Goal: Task Accomplishment & Management: Manage account settings

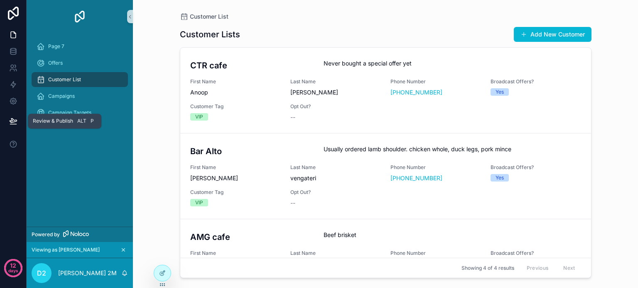
click at [7, 119] on button at bounding box center [13, 121] width 18 height 23
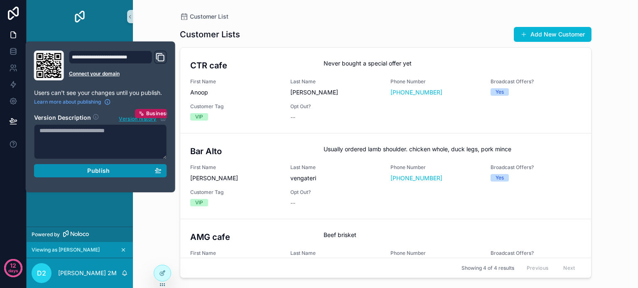
click at [81, 176] on button "Publish" at bounding box center [100, 170] width 133 height 13
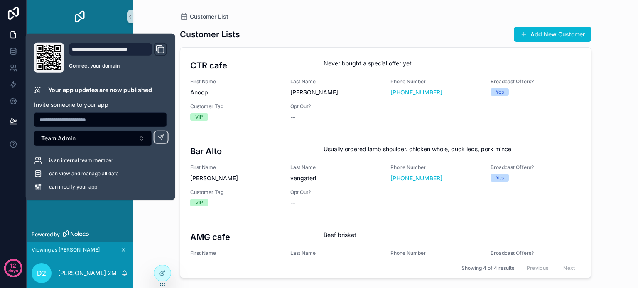
click at [105, 206] on div "Page 7 Offers Customer List Campaigns Campaign Targets" at bounding box center [80, 130] width 106 height 194
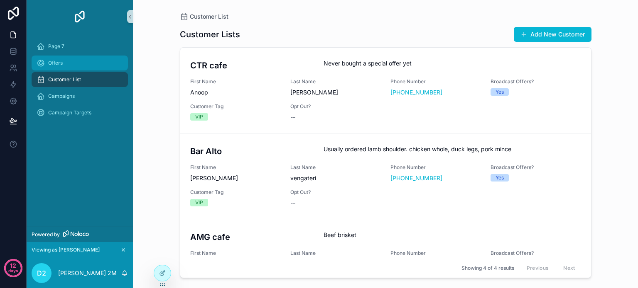
click at [63, 60] on div "Offers" at bounding box center [80, 62] width 86 height 13
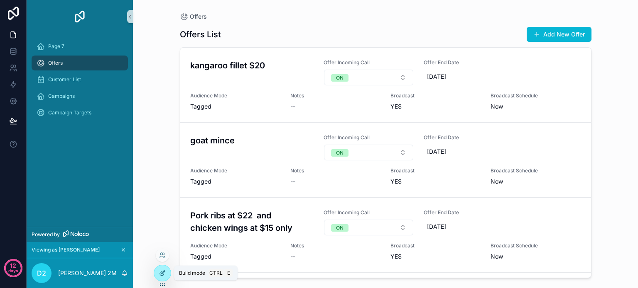
click at [161, 272] on icon at bounding box center [162, 274] width 4 height 4
click at [161, 272] on icon at bounding box center [162, 273] width 7 height 7
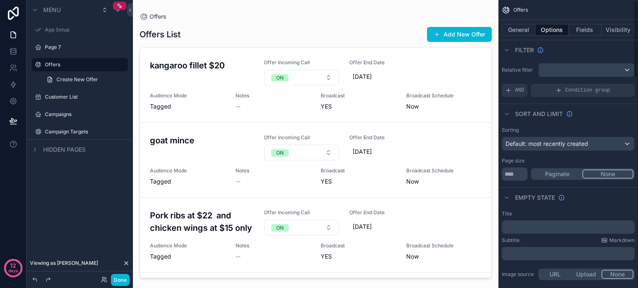
click at [601, 126] on div "Sorting Default: most recently created Page size * Paginate None" at bounding box center [567, 154] width 139 height 61
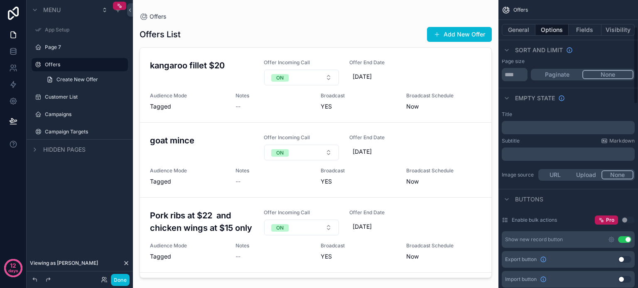
scroll to position [116, 0]
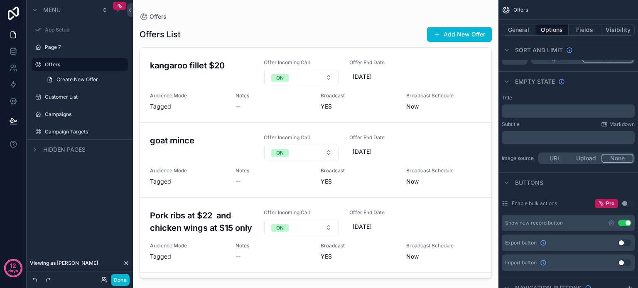
click at [576, 182] on div "Buttons" at bounding box center [567, 183] width 139 height 20
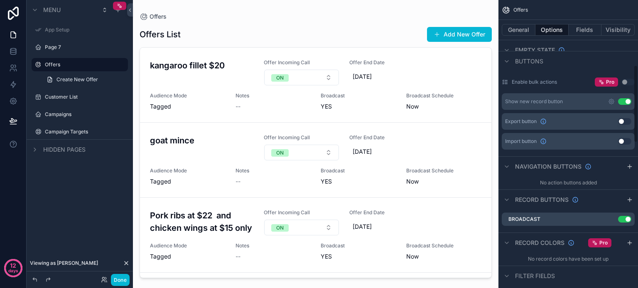
scroll to position [266, 0]
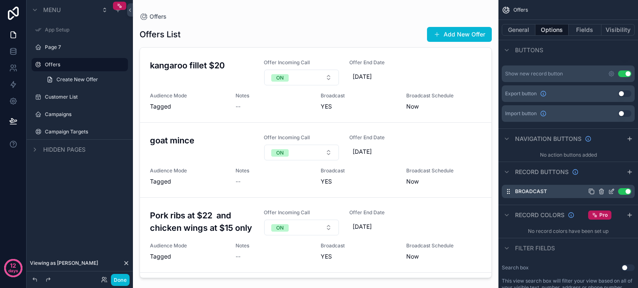
click at [555, 193] on div "Broadcast Use setting" at bounding box center [567, 191] width 133 height 13
click at [610, 189] on icon "scrollable content" at bounding box center [611, 191] width 7 height 7
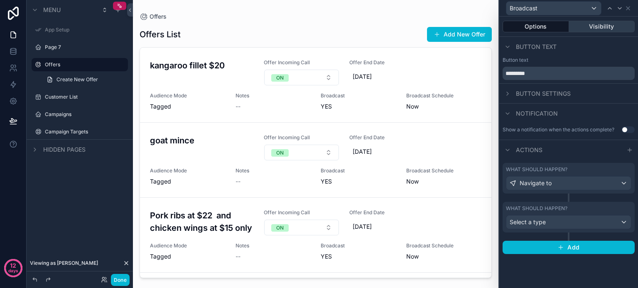
click at [600, 31] on button "Visibility" at bounding box center [602, 27] width 66 height 12
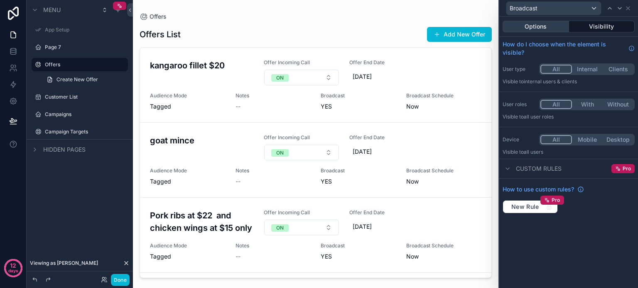
click at [517, 28] on button "Options" at bounding box center [535, 27] width 66 height 12
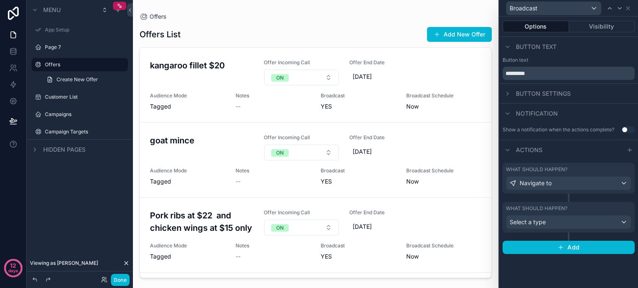
click at [303, 15] on div "scrollable content" at bounding box center [315, 139] width 365 height 279
click at [10, 15] on icon at bounding box center [13, 13] width 17 height 13
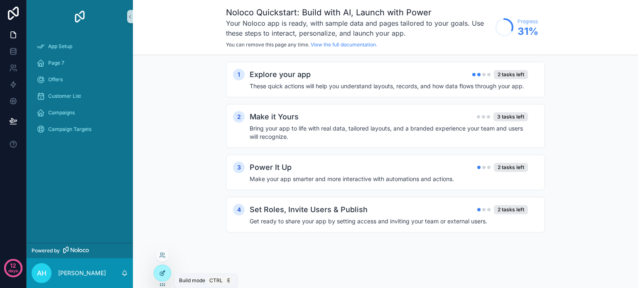
click at [158, 275] on div at bounding box center [162, 274] width 17 height 16
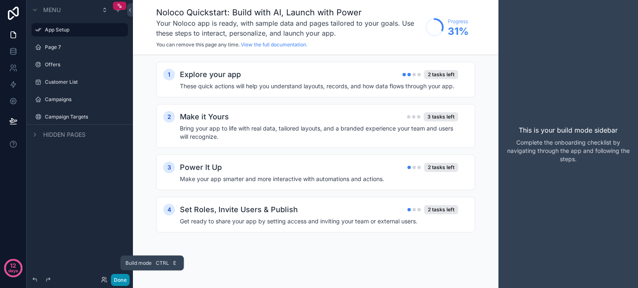
click at [111, 279] on button "Done" at bounding box center [120, 280] width 19 height 12
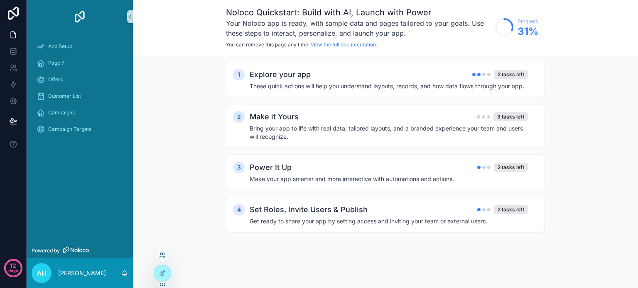
click at [161, 255] on icon at bounding box center [162, 255] width 7 height 7
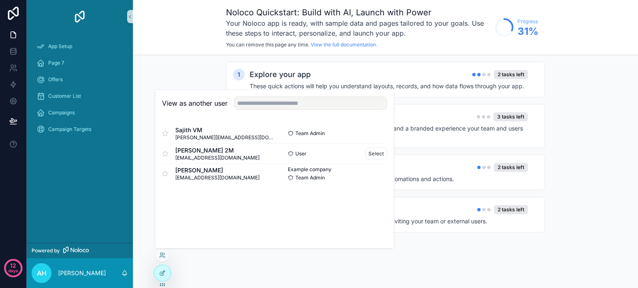
click at [326, 156] on div "User Select" at bounding box center [330, 154] width 112 height 12
click at [374, 156] on button "Select" at bounding box center [376, 154] width 22 height 12
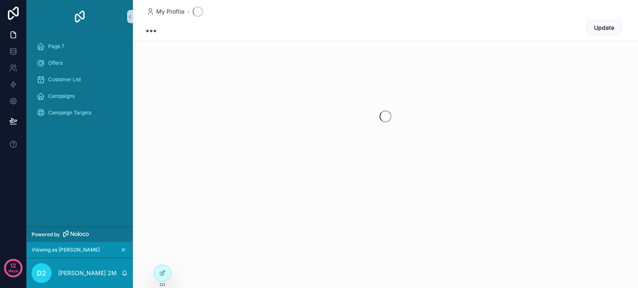
click at [324, 134] on div "scrollable content" at bounding box center [385, 116] width 505 height 131
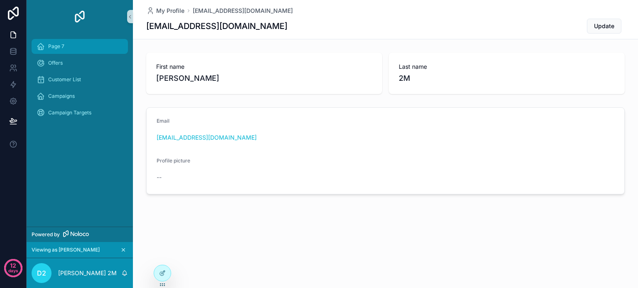
click at [55, 46] on span "Page 7" at bounding box center [56, 46] width 16 height 7
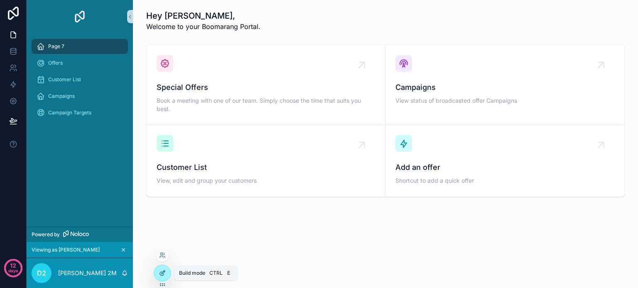
click at [164, 273] on icon at bounding box center [162, 273] width 7 height 7
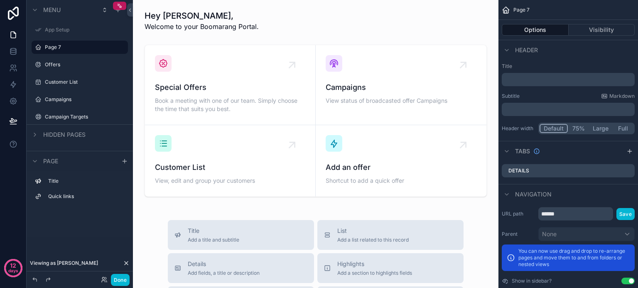
click at [533, 11] on div "Page 7" at bounding box center [567, 10] width 139 height 20
click at [524, 8] on span "Page 7" at bounding box center [521, 10] width 16 height 7
click at [107, 47] on icon "scrollable content" at bounding box center [109, 47] width 7 height 7
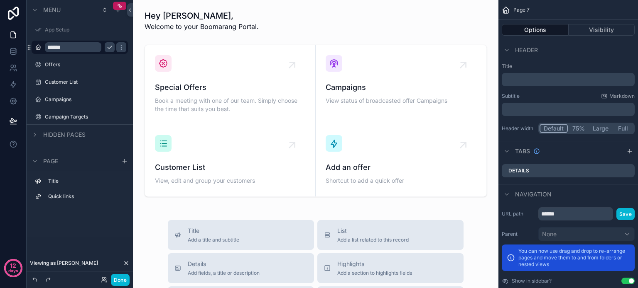
click at [79, 46] on input "******" at bounding box center [73, 47] width 56 height 10
type input "*"
type input "****"
click at [106, 47] on icon "scrollable content" at bounding box center [109, 47] width 7 height 7
click at [117, 285] on button "Done" at bounding box center [120, 280] width 19 height 12
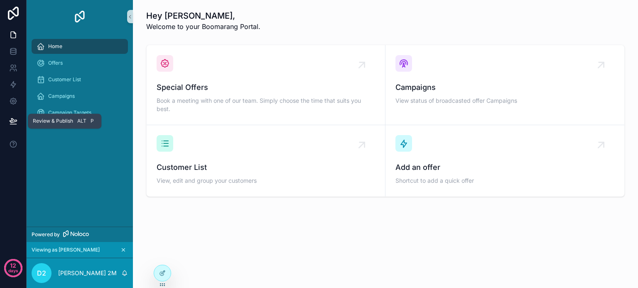
click at [14, 117] on icon at bounding box center [13, 121] width 8 height 8
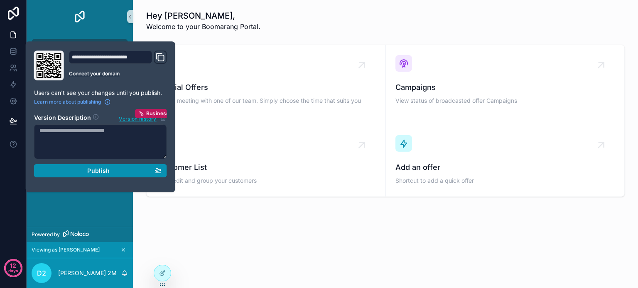
click at [88, 171] on span "Publish" at bounding box center [98, 170] width 22 height 7
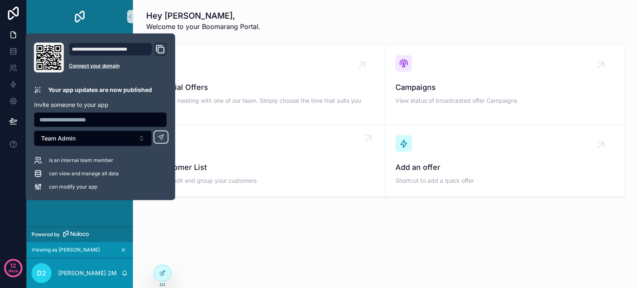
click at [196, 142] on div "Customer List View, edit and group your customers" at bounding box center [265, 160] width 218 height 51
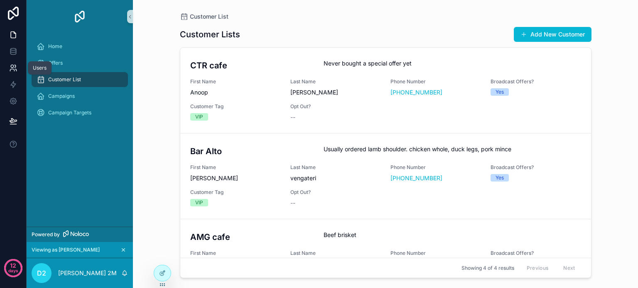
click at [8, 71] on link at bounding box center [13, 68] width 26 height 17
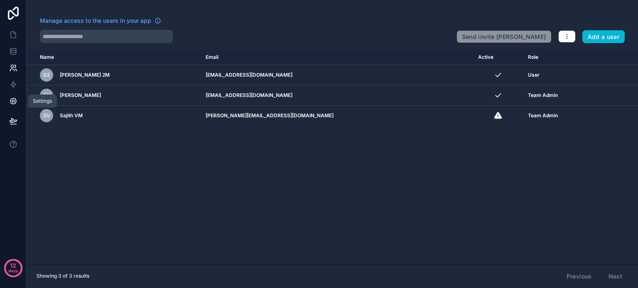
click at [12, 103] on icon at bounding box center [13, 101] width 8 height 8
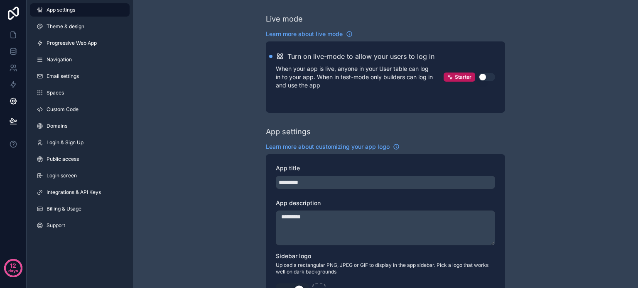
click at [486, 74] on button "Use setting" at bounding box center [486, 77] width 17 height 8
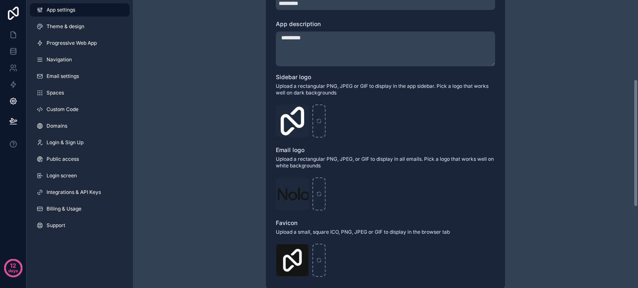
scroll to position [182, 0]
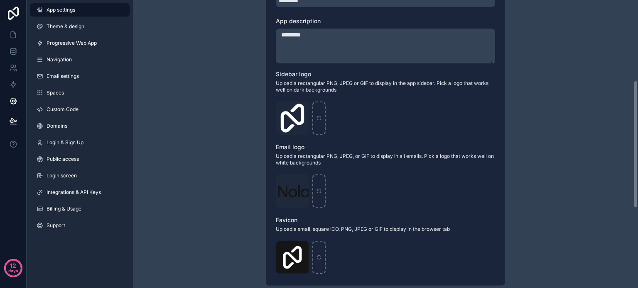
drag, startPoint x: 635, startPoint y: 30, endPoint x: 637, endPoint y: 111, distance: 81.0
click at [637, 111] on div "Live mode Learn more about live mode Turn on live-mode to allow your users to l…" at bounding box center [385, 144] width 505 height 288
click at [303, 111] on icon "scrollable content" at bounding box center [301, 108] width 7 height 7
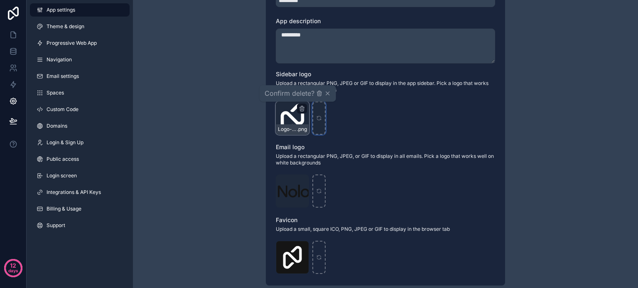
click at [320, 117] on icon "scrollable content" at bounding box center [319, 118] width 6 height 6
type input "**********"
click at [317, 118] on icon "scrollable content" at bounding box center [319, 118] width 6 height 6
type input "**********"
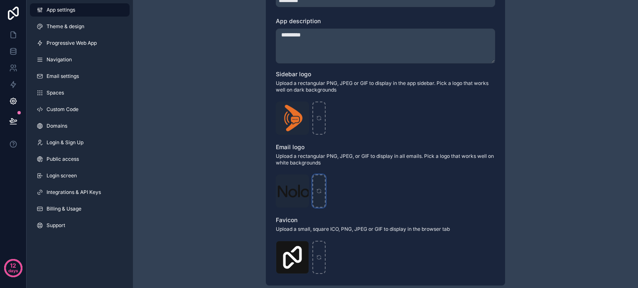
click at [319, 191] on icon "scrollable content" at bounding box center [319, 191] width 6 height 6
type input "**********"
click at [319, 258] on icon "scrollable content" at bounding box center [319, 258] width 6 height 6
type input "**********"
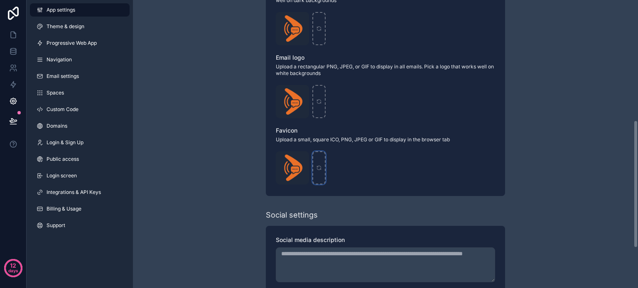
scroll to position [0, 0]
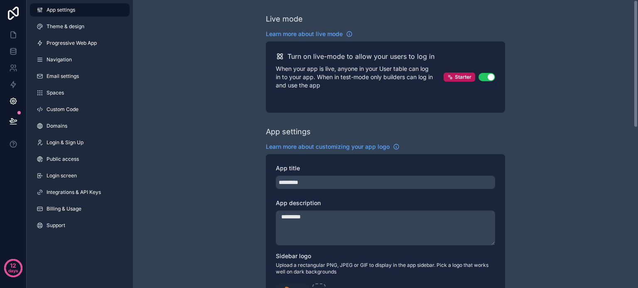
drag, startPoint x: 636, startPoint y: 108, endPoint x: 600, endPoint y: -5, distance: 118.5
click at [600, 0] on html "12 days App settings Theme & design Progressive Web App Navigation Email settin…" at bounding box center [319, 144] width 638 height 288
click at [67, 28] on span "Theme & design" at bounding box center [65, 26] width 38 height 7
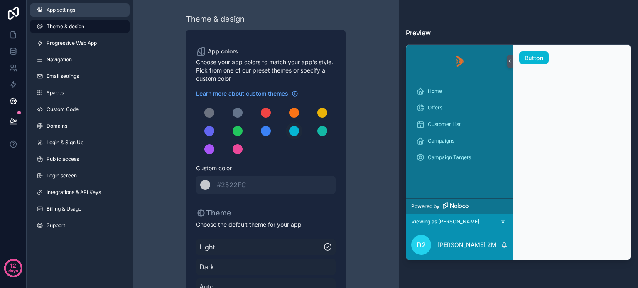
click at [62, 8] on span "App settings" at bounding box center [60, 10] width 29 height 7
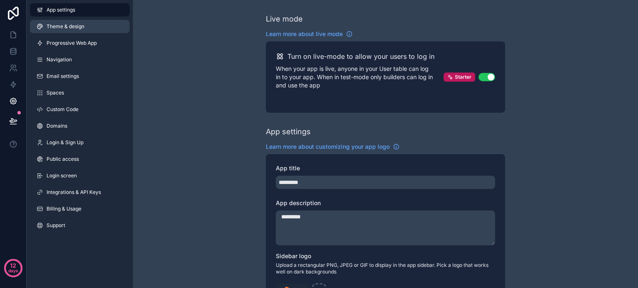
click at [62, 27] on span "Theme & design" at bounding box center [65, 26] width 38 height 7
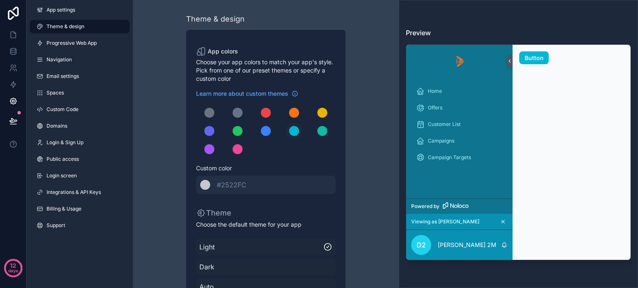
click at [351, 91] on div "Theme & design App colors Choose your app colors to match your app's style. Pic…" at bounding box center [265, 175] width 239 height 350
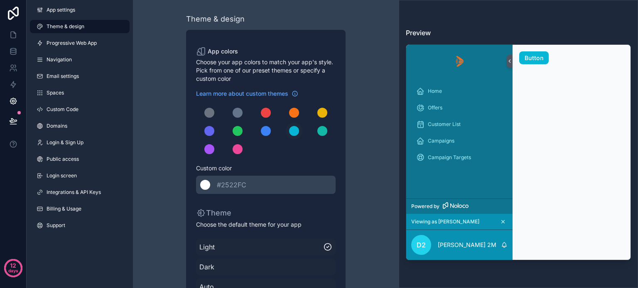
click at [245, 183] on span "#2522FC" at bounding box center [231, 185] width 29 height 8
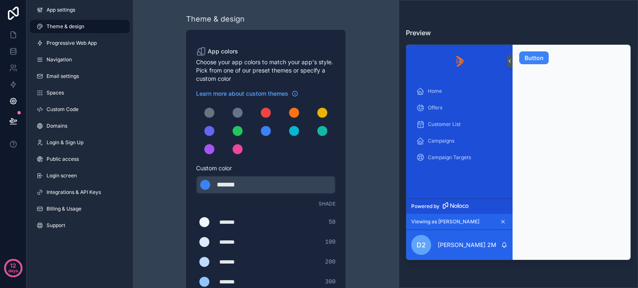
click at [254, 180] on div "*******" at bounding box center [238, 185] width 42 height 10
type div "*******"
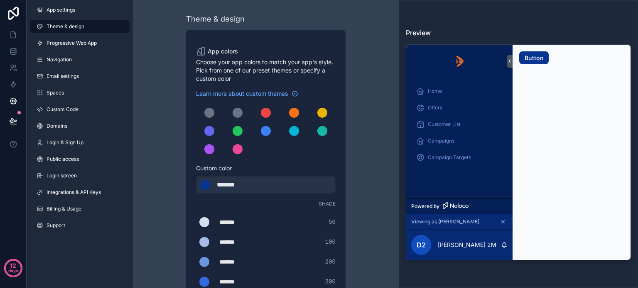
click at [333, 150] on div "scrollable content" at bounding box center [265, 131] width 139 height 53
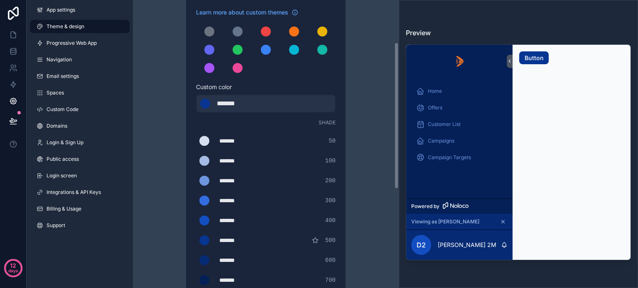
scroll to position [83, 0]
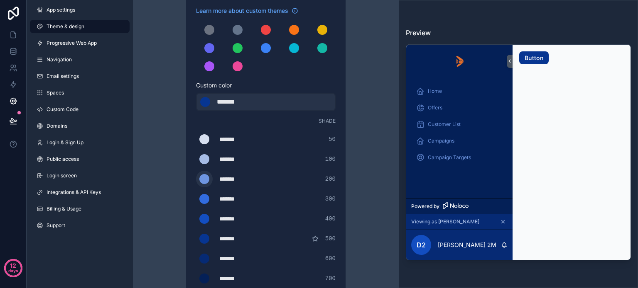
click at [202, 178] on div "scrollable content" at bounding box center [204, 179] width 10 height 10
click at [196, 179] on input "*******" at bounding box center [196, 179] width 0 height 0
click at [202, 178] on div "scrollable content" at bounding box center [204, 179] width 10 height 10
click at [196, 179] on input "*******" at bounding box center [196, 179] width 0 height 0
click at [357, 107] on div "Theme & design App colors Choose your app colors to match your app's style. Pic…" at bounding box center [265, 200] width 239 height 566
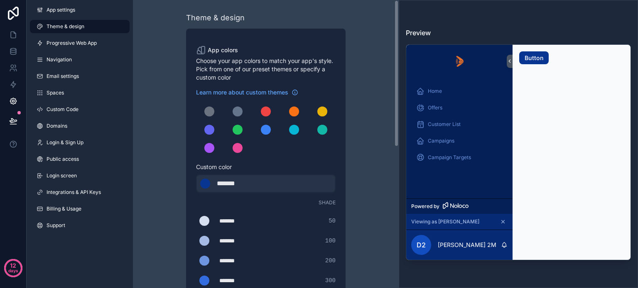
scroll to position [0, 0]
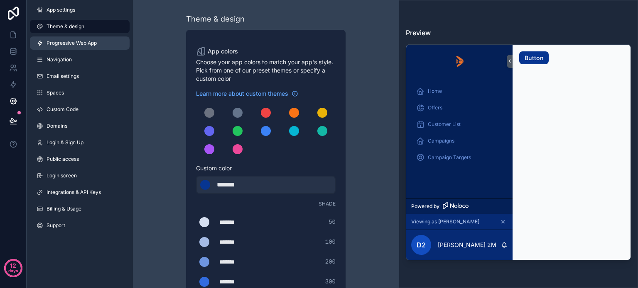
click at [86, 44] on span "Progressive Web App" at bounding box center [71, 43] width 50 height 7
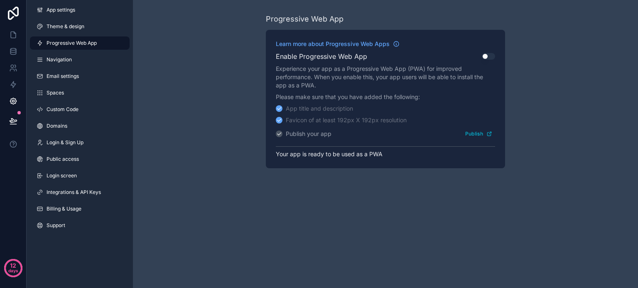
click at [489, 53] on div "Enable Progressive Web App Use setting" at bounding box center [385, 56] width 219 height 10
click at [489, 56] on button "Use setting" at bounding box center [487, 56] width 13 height 7
click at [474, 134] on button "Publish" at bounding box center [478, 134] width 33 height 12
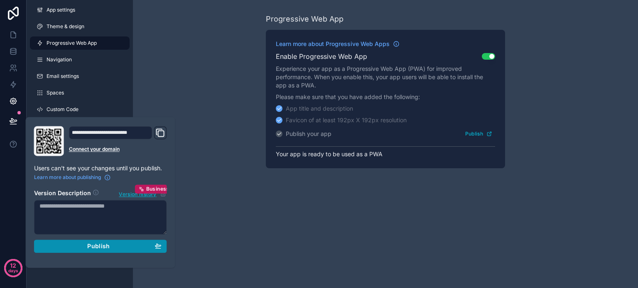
click at [90, 247] on span "Publish" at bounding box center [98, 246] width 22 height 7
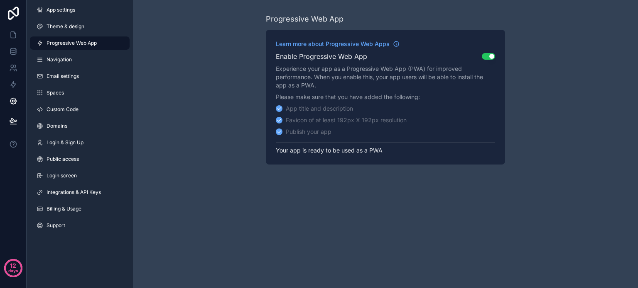
click at [194, 28] on div "Progressive Web App Learn more about Progressive Web Apps Enable Progressive We…" at bounding box center [385, 89] width 505 height 178
click at [62, 59] on span "Navigation" at bounding box center [58, 59] width 25 height 7
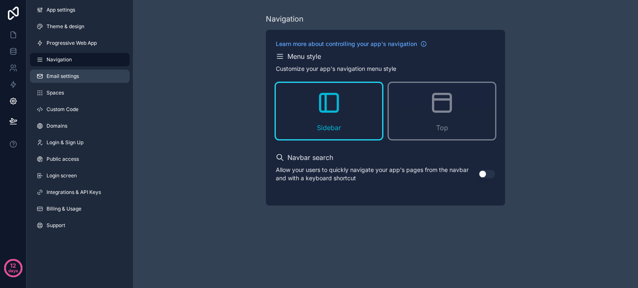
click at [60, 75] on span "Email settings" at bounding box center [62, 76] width 32 height 7
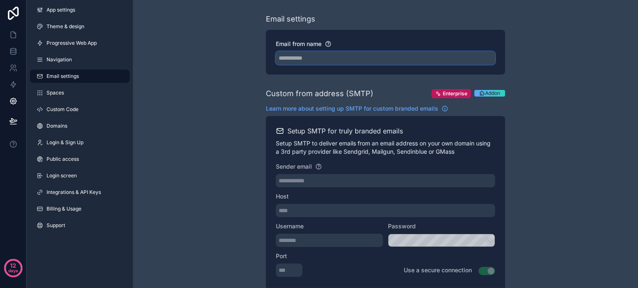
click at [305, 56] on input "Email from name" at bounding box center [385, 57] width 219 height 13
type input "*********"
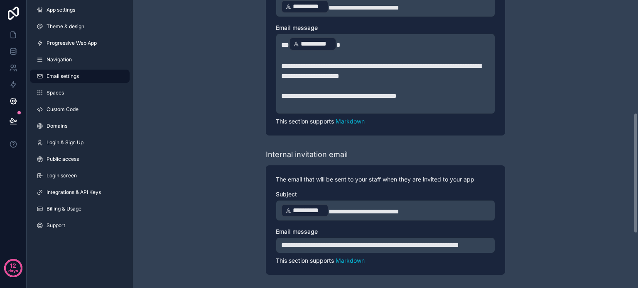
scroll to position [246, 0]
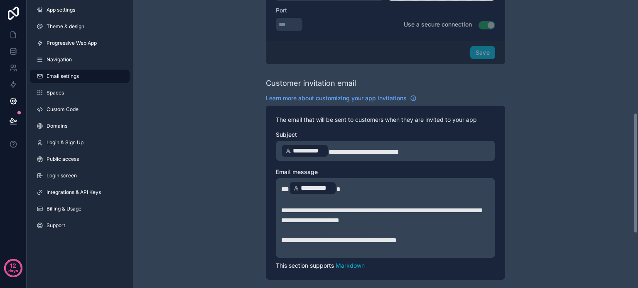
drag, startPoint x: 634, startPoint y: 66, endPoint x: 613, endPoint y: 170, distance: 105.9
click at [613, 170] on div "**********" at bounding box center [385, 144] width 505 height 288
click at [71, 87] on link "Spaces" at bounding box center [80, 92] width 100 height 13
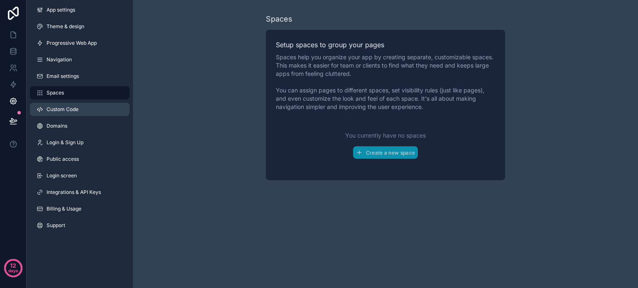
click at [88, 105] on link "Custom Code" at bounding box center [80, 109] width 100 height 13
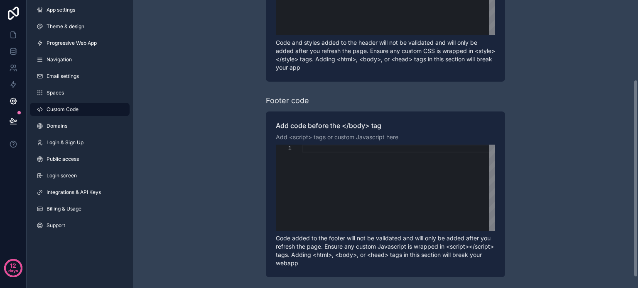
scroll to position [131, 0]
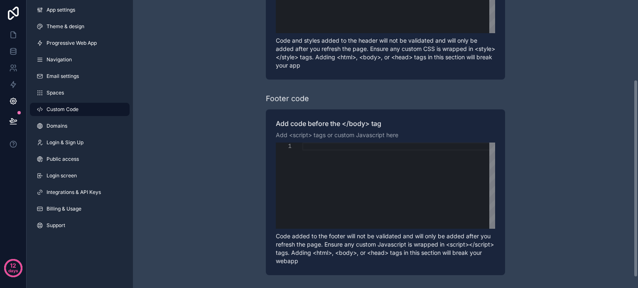
drag, startPoint x: 635, startPoint y: 83, endPoint x: 630, endPoint y: 177, distance: 94.0
click at [630, 177] on div "Learn more about adding custom code to your app Header code Add code to the end…" at bounding box center [385, 144] width 505 height 288
drag, startPoint x: 636, startPoint y: 169, endPoint x: 633, endPoint y: 191, distance: 21.3
click at [633, 191] on div "Learn more about adding custom code to your app Header code Add code to the end…" at bounding box center [385, 144] width 505 height 288
click at [52, 124] on span "Domains" at bounding box center [56, 126] width 21 height 7
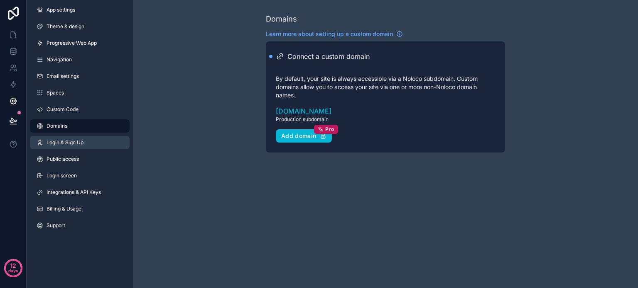
click at [78, 142] on span "Login & Sign Up" at bounding box center [64, 142] width 37 height 7
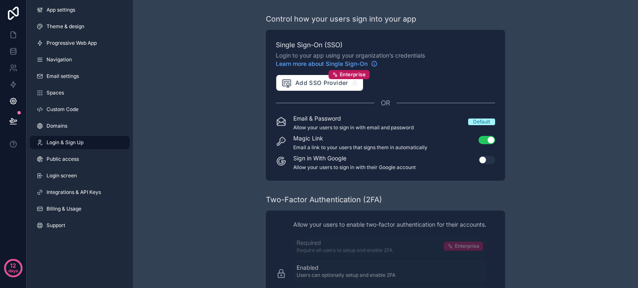
click at [486, 156] on button "Use setting" at bounding box center [486, 160] width 17 height 8
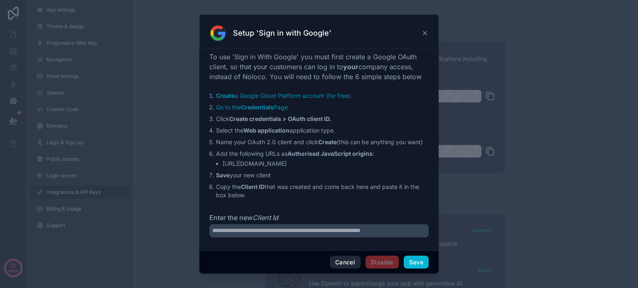
click at [344, 264] on button "Cancel" at bounding box center [345, 262] width 31 height 13
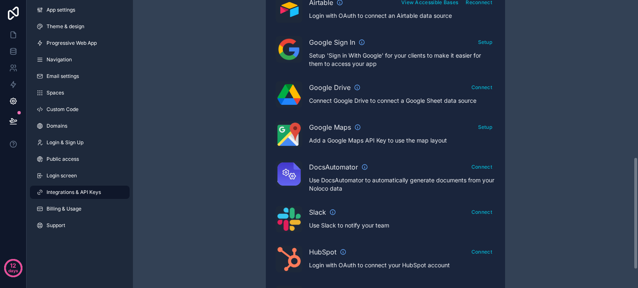
scroll to position [415, 0]
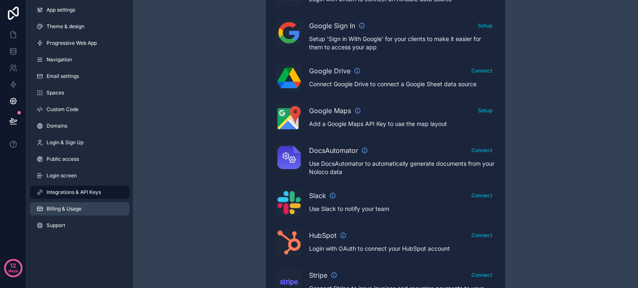
click at [72, 212] on span "Billing & Usage" at bounding box center [63, 209] width 35 height 7
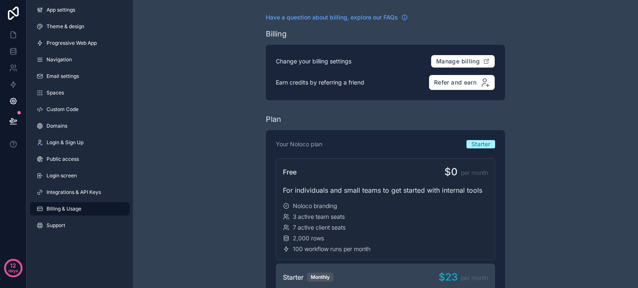
click at [67, 17] on div "App settings Theme & design Progressive Web App Navigation Email settings Space…" at bounding box center [80, 119] width 106 height 239
click at [65, 12] on span "App settings" at bounding box center [60, 10] width 29 height 7
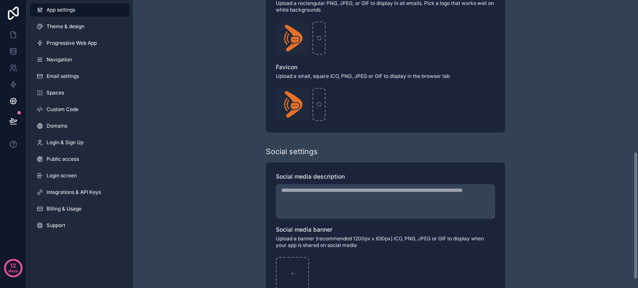
scroll to position [362, 0]
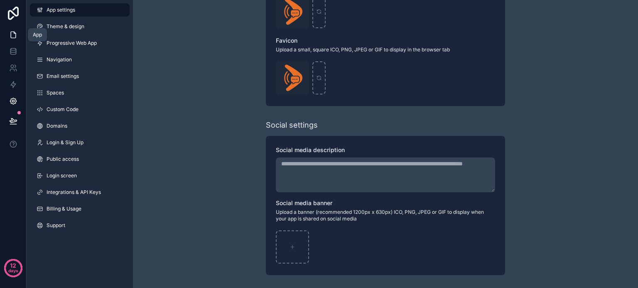
click at [17, 34] on icon at bounding box center [13, 35] width 8 height 8
